Goal: Task Accomplishment & Management: Manage account settings

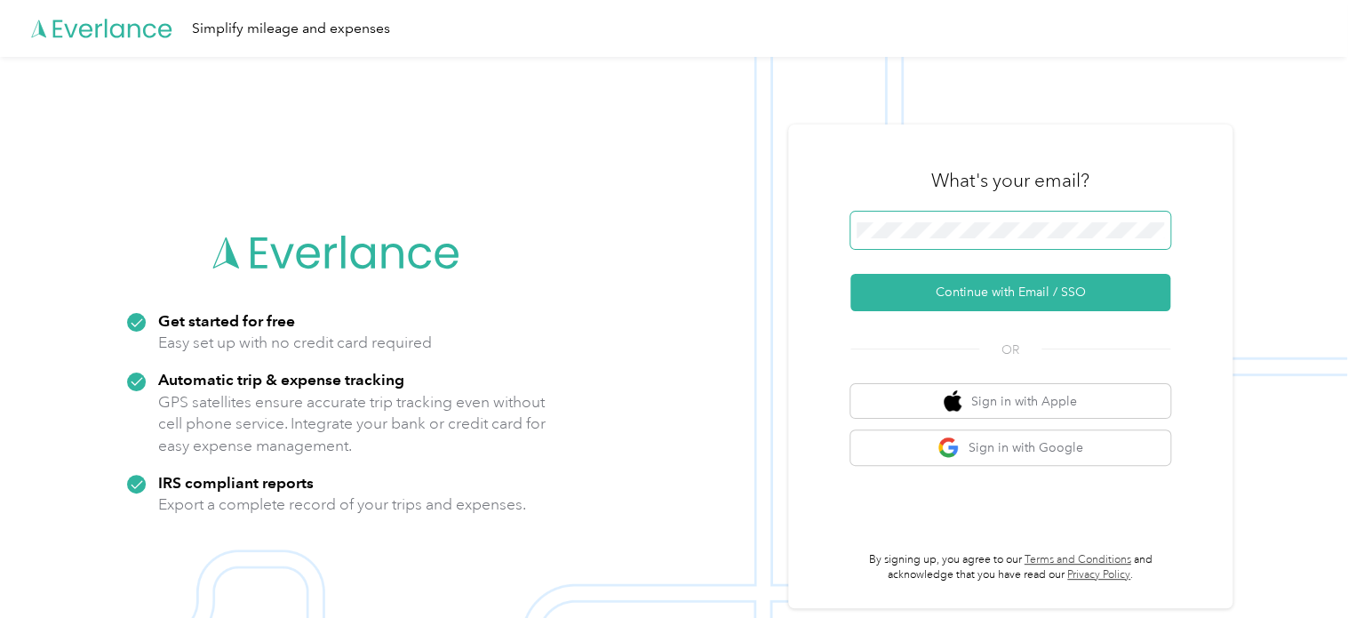
click at [977, 217] on span at bounding box center [1010, 229] width 320 height 37
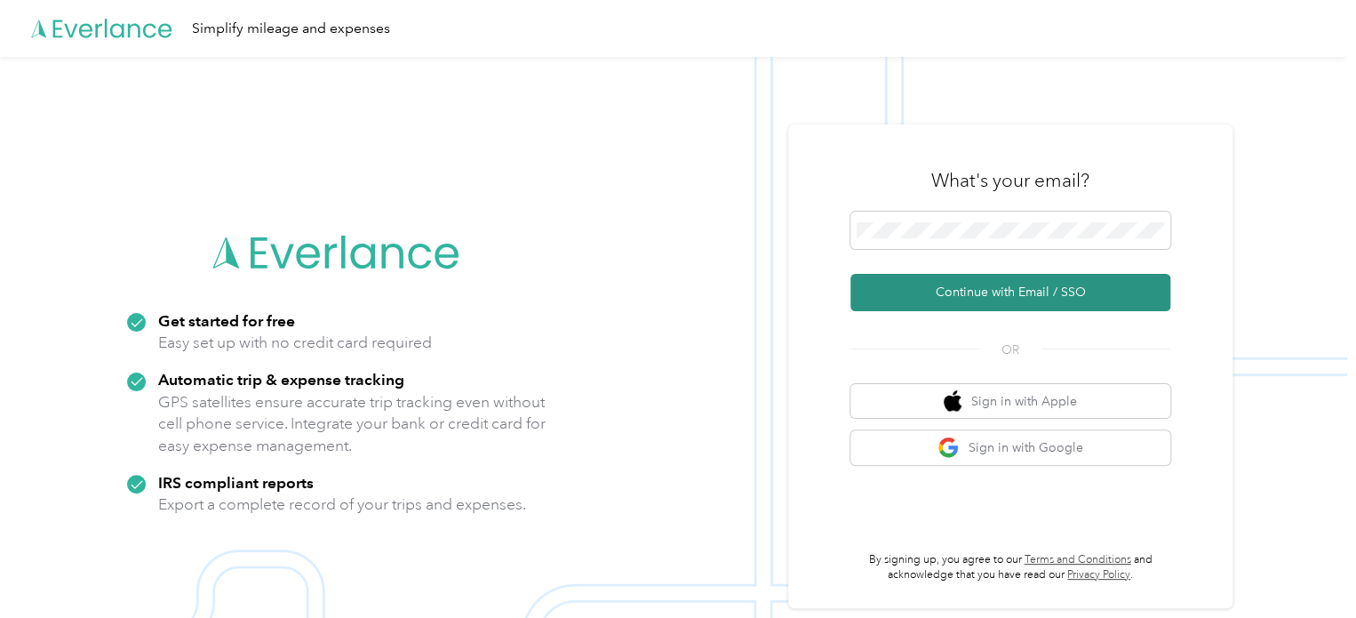
click at [988, 287] on button "Continue with Email / SSO" at bounding box center [1010, 292] width 320 height 37
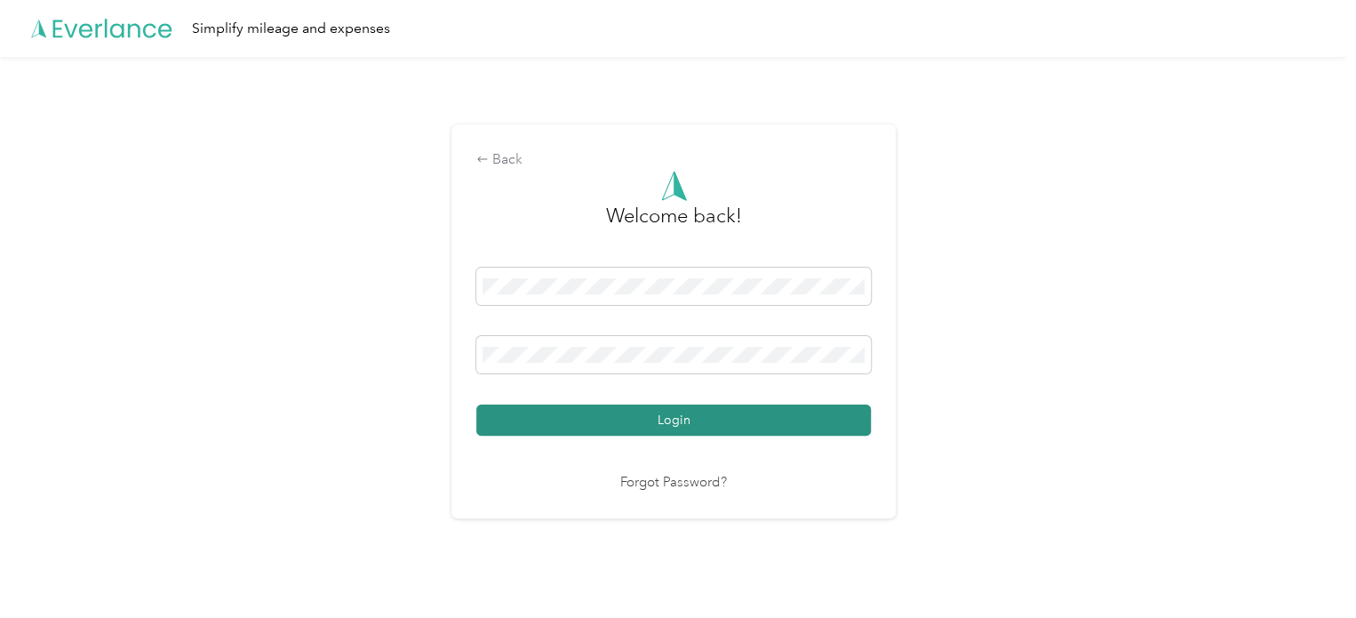
click at [681, 417] on button "Login" at bounding box center [673, 419] width 395 height 31
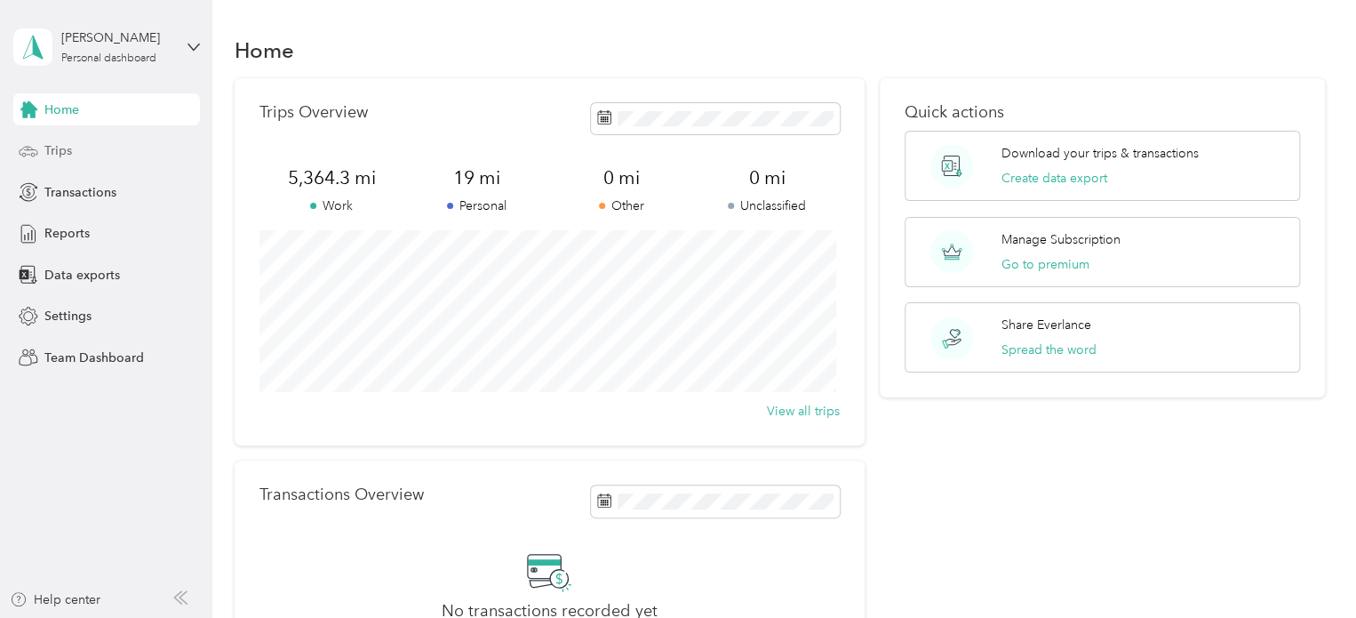
click at [100, 148] on div "Trips" at bounding box center [106, 151] width 187 height 32
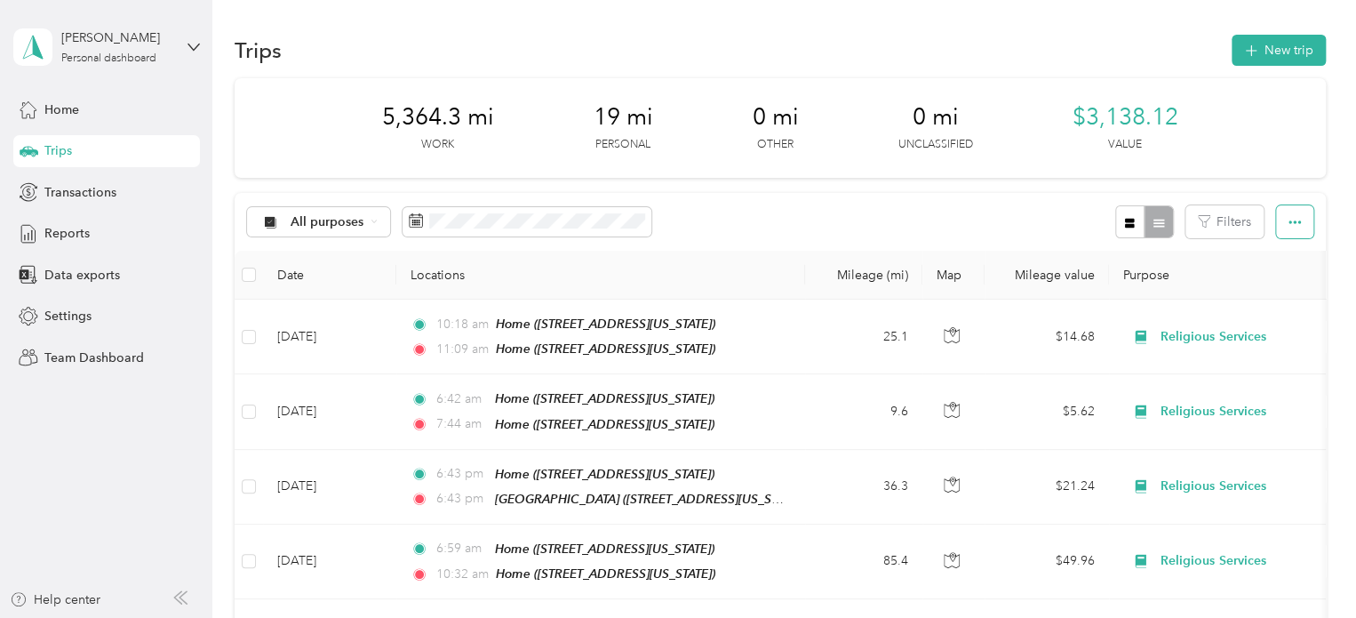
click at [1288, 219] on icon "button" at bounding box center [1294, 222] width 12 height 12
click at [1272, 291] on span "Export" at bounding box center [1264, 286] width 37 height 15
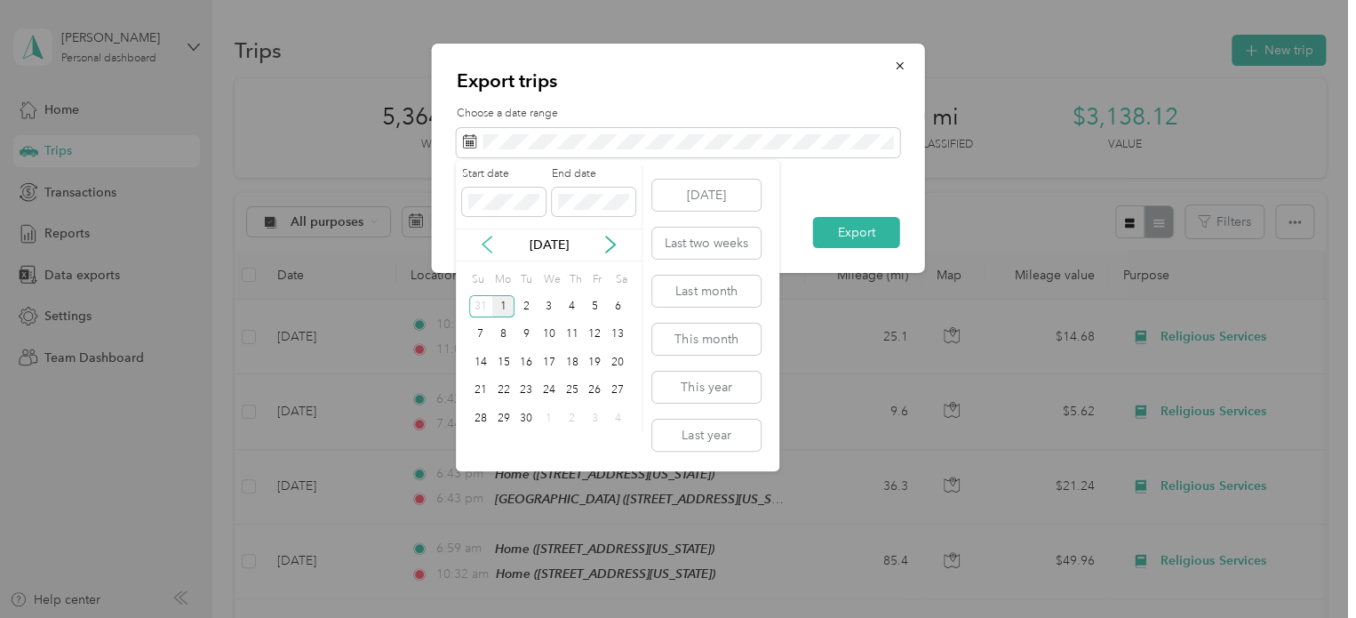
click at [491, 241] on icon at bounding box center [487, 244] width 18 height 18
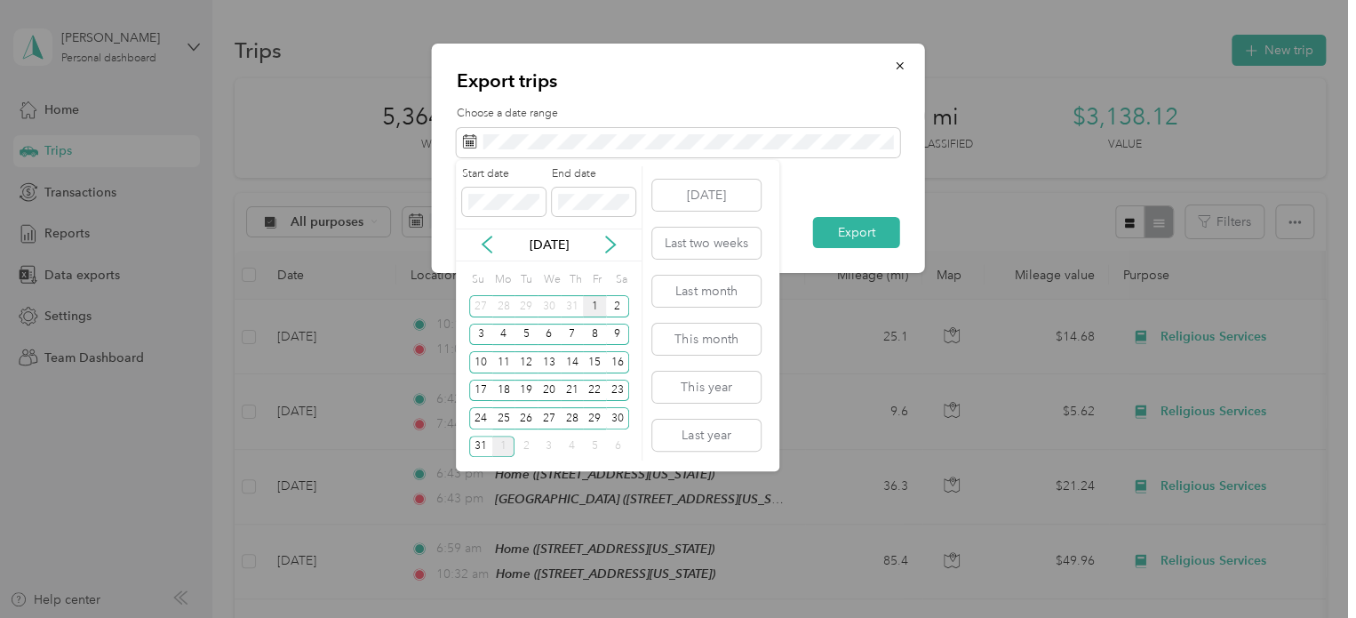
click at [588, 303] on div "1" at bounding box center [594, 306] width 23 height 22
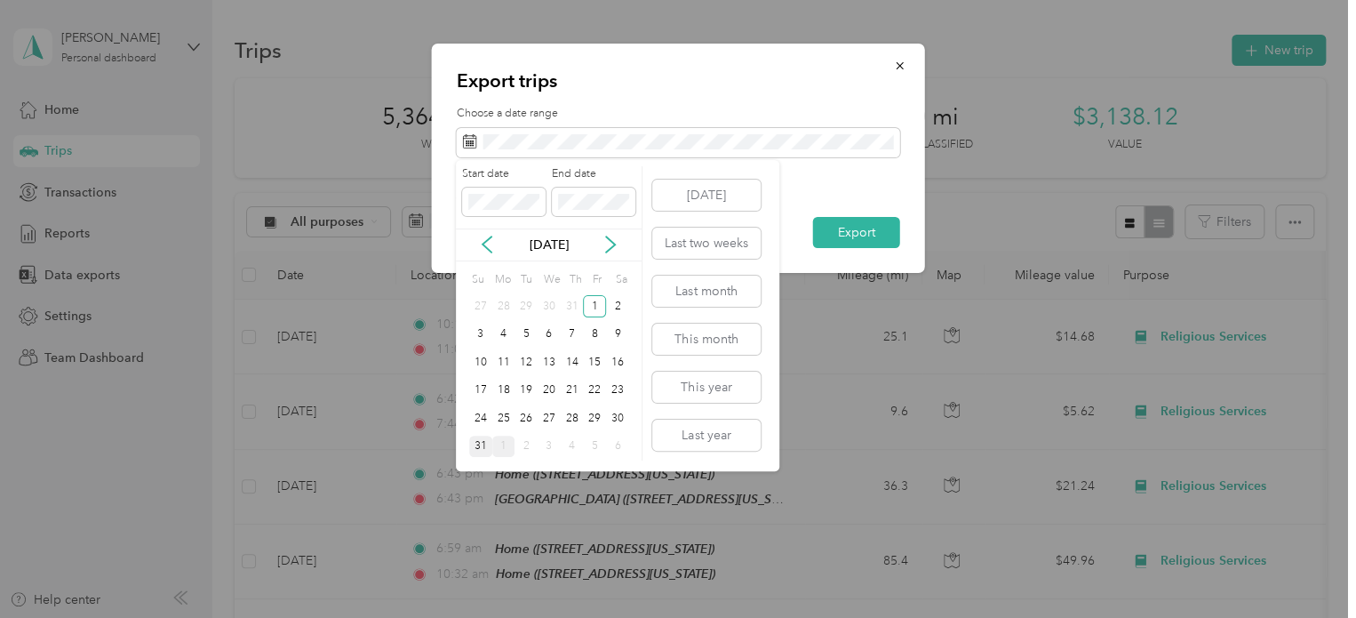
click at [477, 439] on div "31" at bounding box center [480, 446] width 23 height 22
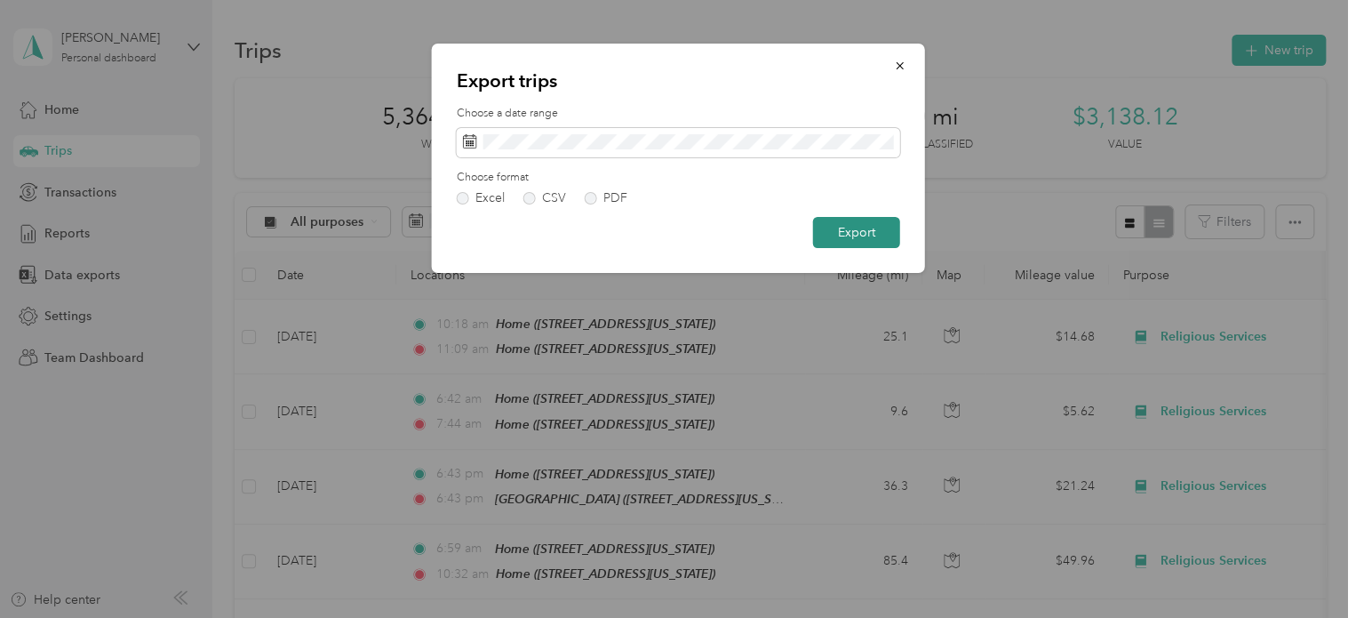
click at [852, 234] on button "Export" at bounding box center [856, 232] width 87 height 31
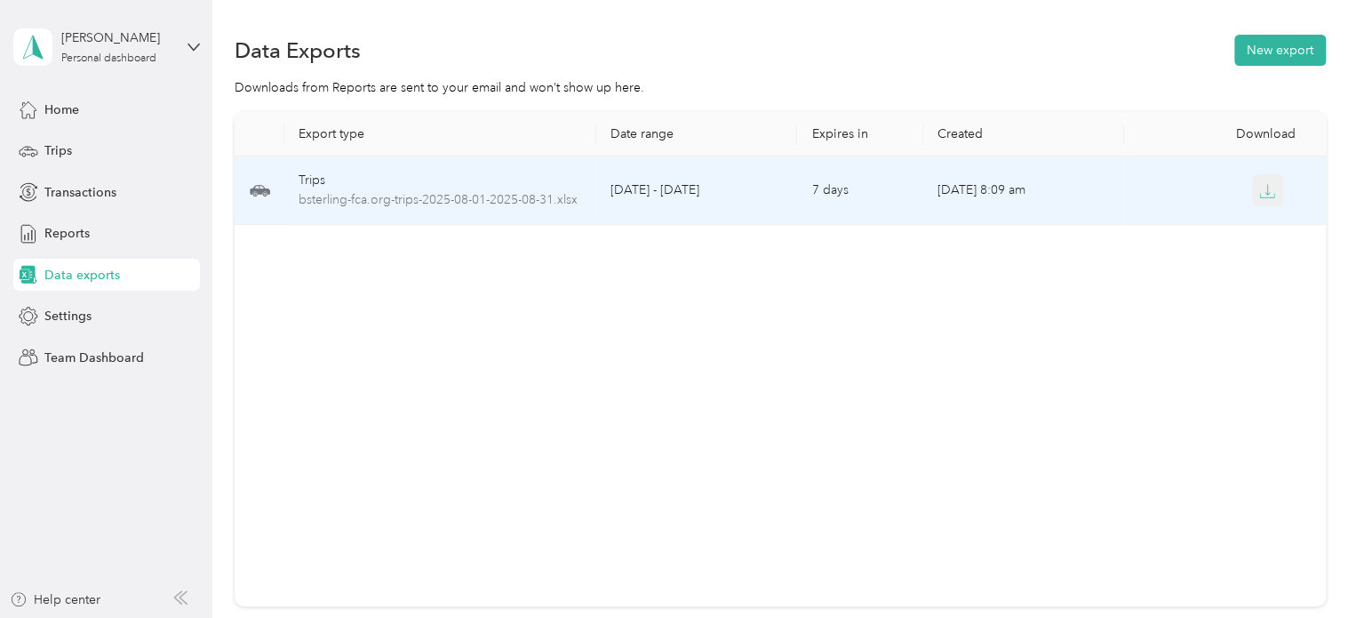
click at [1261, 185] on icon "button" at bounding box center [1267, 191] width 16 height 16
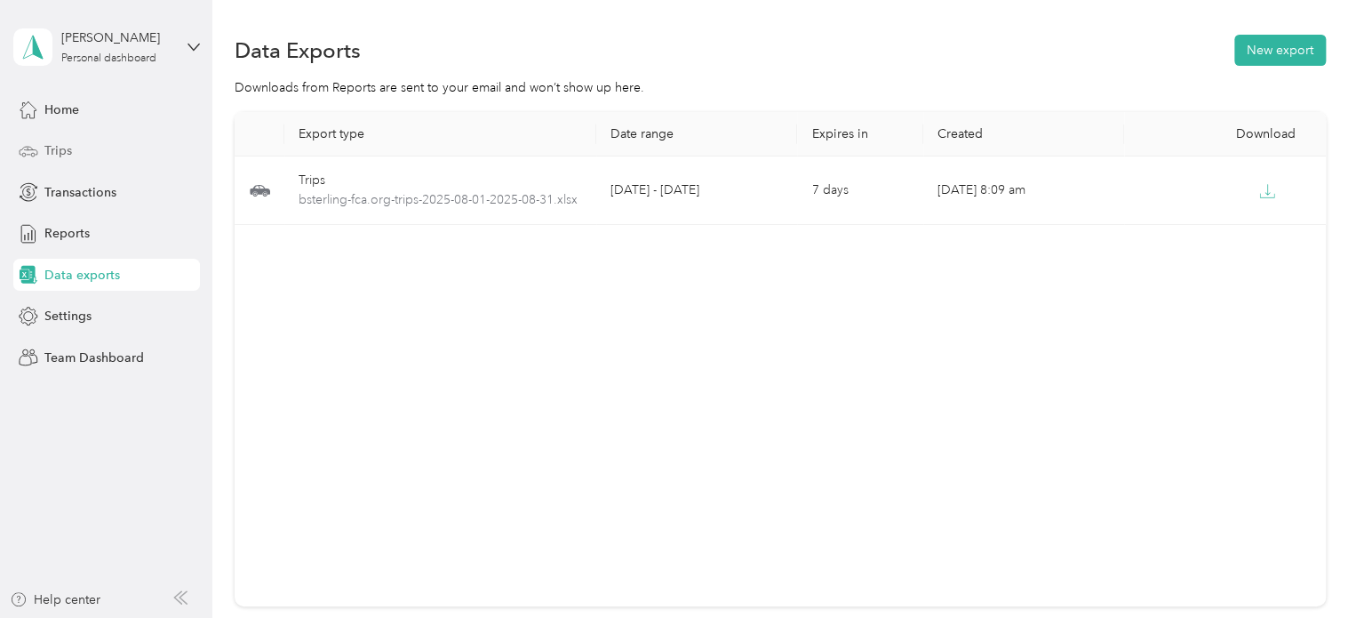
click at [76, 143] on div "Trips" at bounding box center [106, 151] width 187 height 32
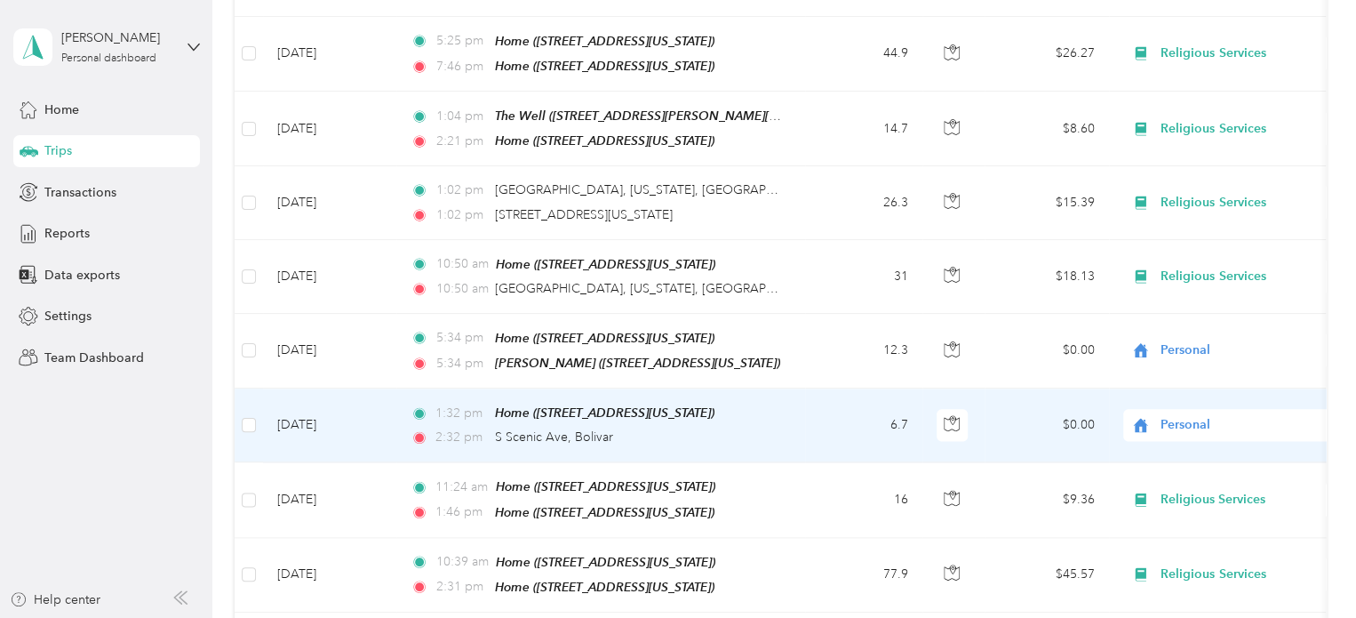
scroll to position [1105, 0]
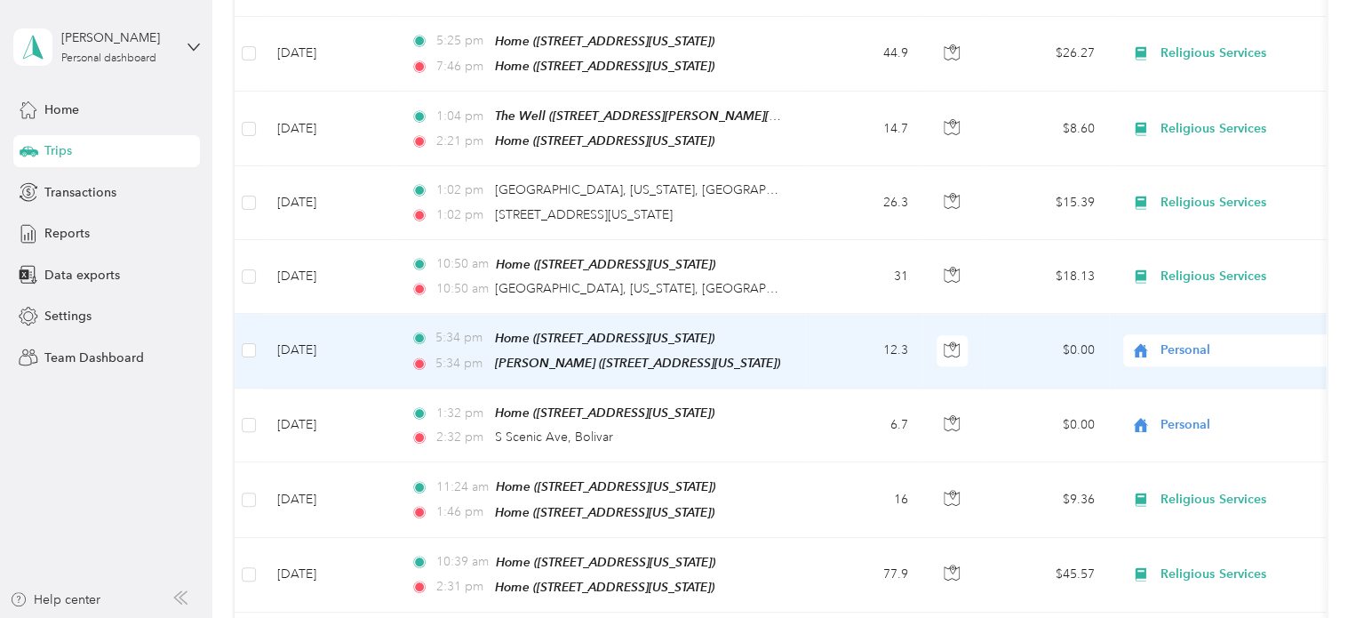
click at [1184, 340] on span "Personal" at bounding box center [1242, 350] width 163 height 20
click at [1181, 419] on li "Religious Services" at bounding box center [1233, 416] width 220 height 31
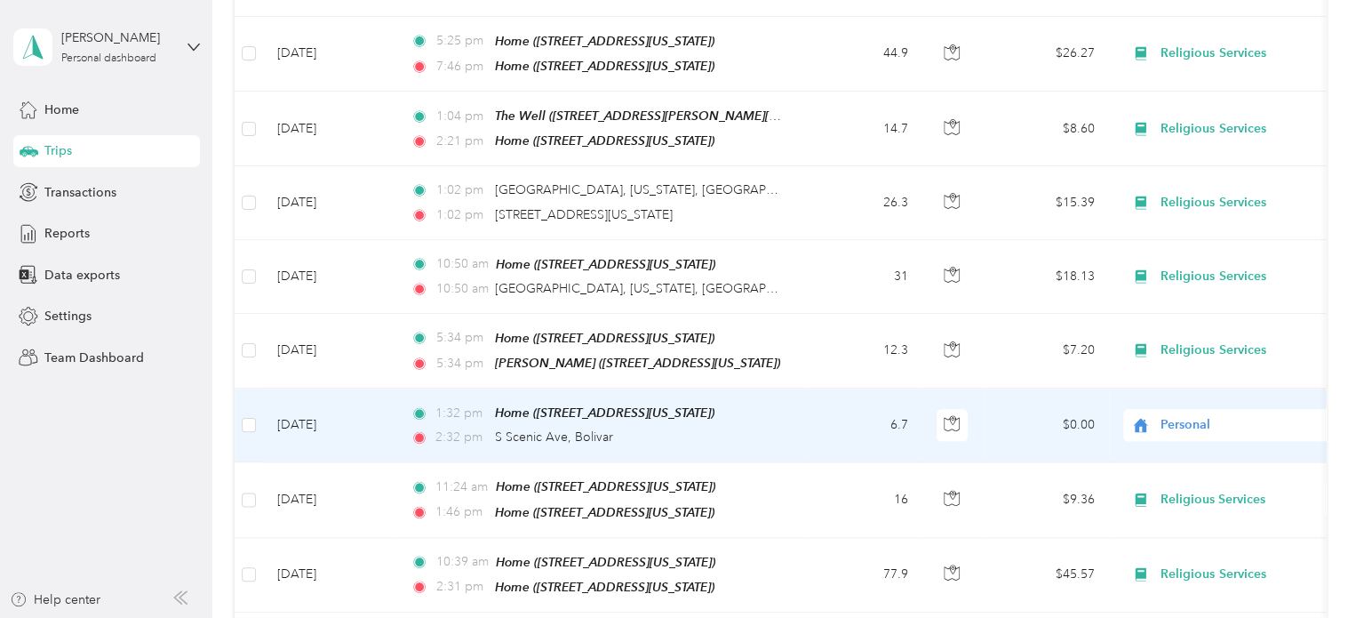
click at [1179, 415] on span "Personal" at bounding box center [1242, 425] width 163 height 20
click at [1197, 203] on span "Religious Services" at bounding box center [1249, 197] width 164 height 19
